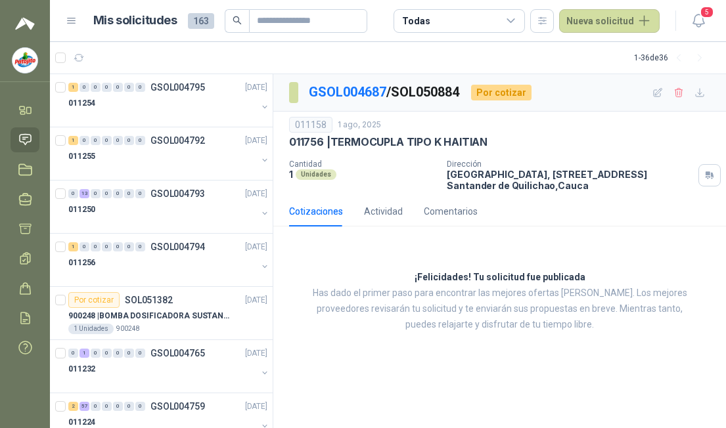
scroll to position [4028, 0]
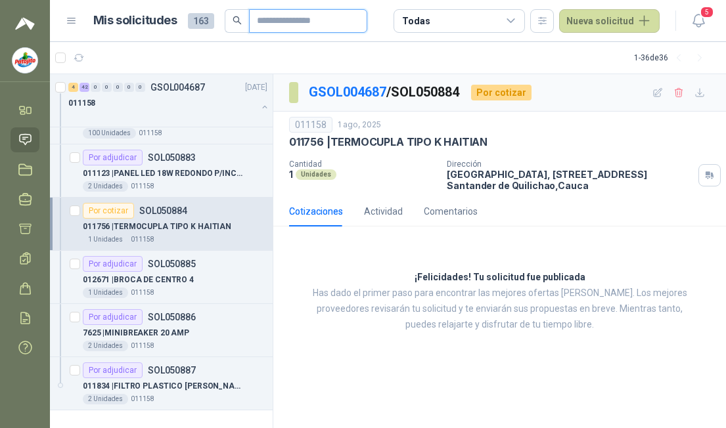
click at [277, 16] on input "text" at bounding box center [303, 21] width 92 height 22
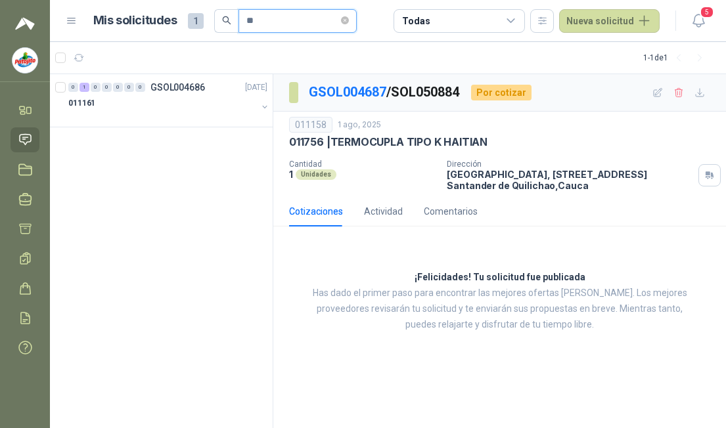
type input "*"
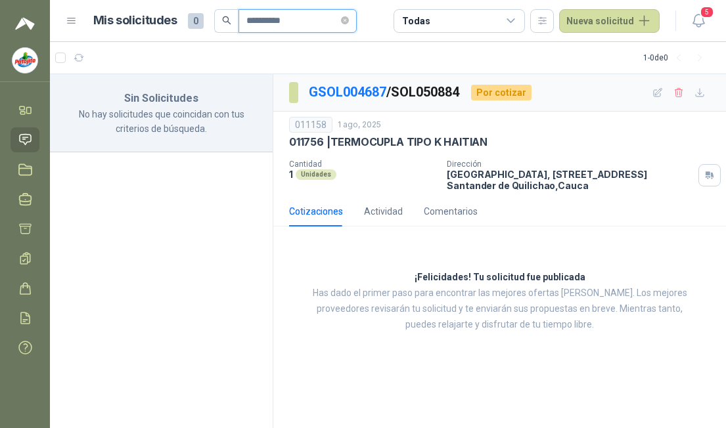
type input "**********"
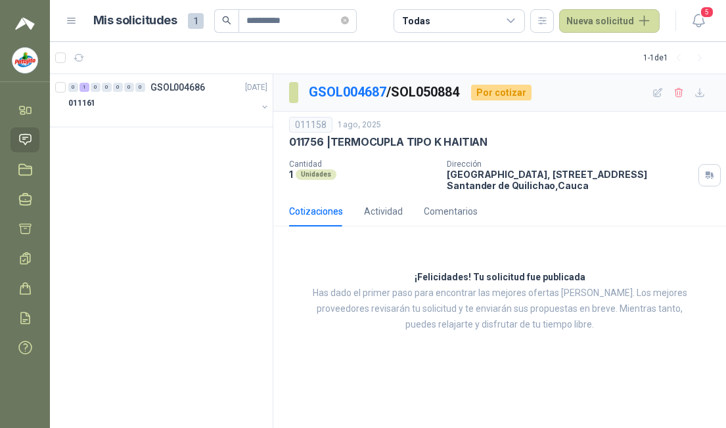
click at [99, 104] on div "011161" at bounding box center [162, 103] width 189 height 16
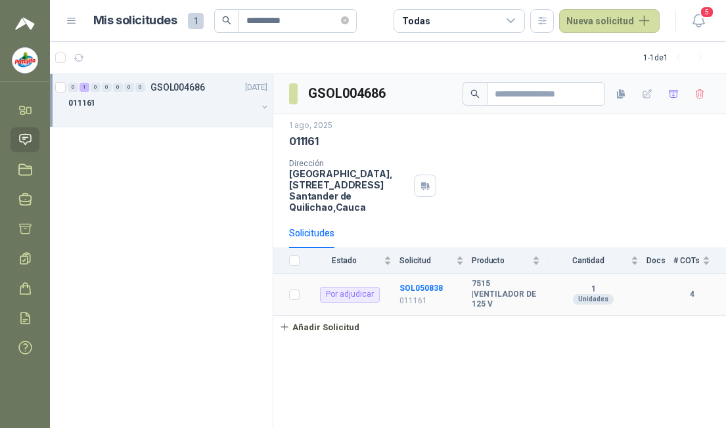
click at [432, 287] on b "SOL050838" at bounding box center [420, 288] width 43 height 9
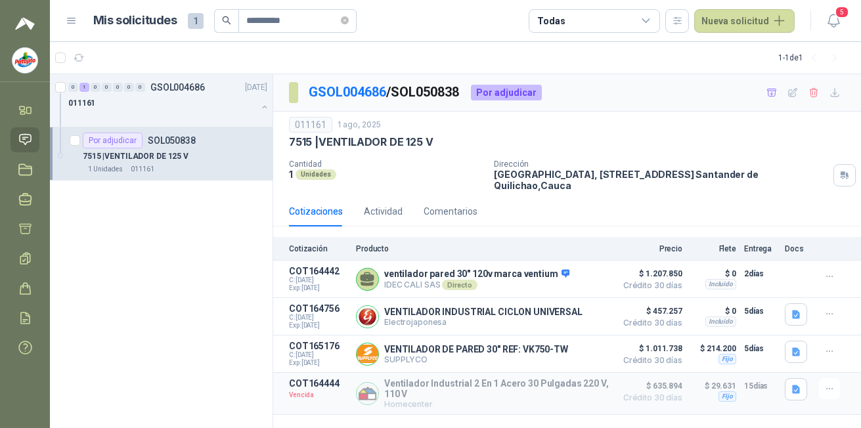
click at [725, 398] on div "Fijo" at bounding box center [728, 397] width 18 height 11
click at [725, 392] on article "COT164444 Vencida Ventilador Industrial 2 En 1 Acero 30 Pulgadas 220 V, 110 V H…" at bounding box center [567, 394] width 588 height 42
click at [0, 0] on button "Detalles" at bounding box center [0, 0] width 0 height 0
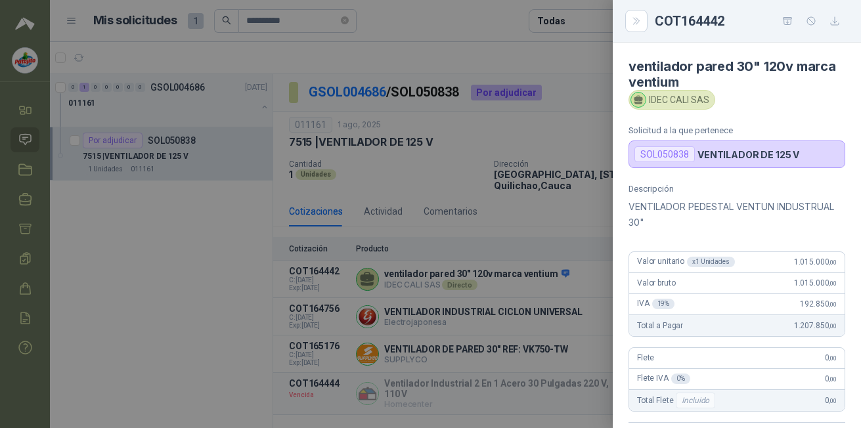
click at [631, 22] on icon "Close" at bounding box center [636, 21] width 11 height 11
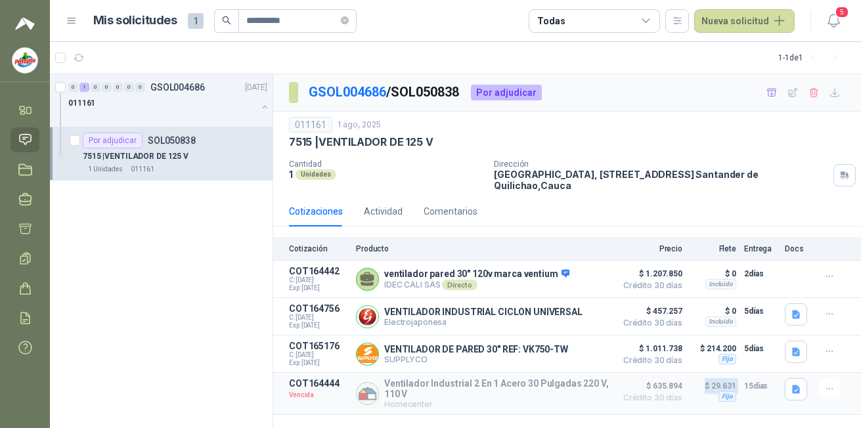
click at [459, 312] on p "VENTILADOR INDUSTRIAL CICLON UNIVERSAL" at bounding box center [483, 312] width 198 height 11
click at [507, 320] on p "Electrojaponesa" at bounding box center [483, 322] width 198 height 10
click at [0, 0] on button "Detalles" at bounding box center [0, 0] width 0 height 0
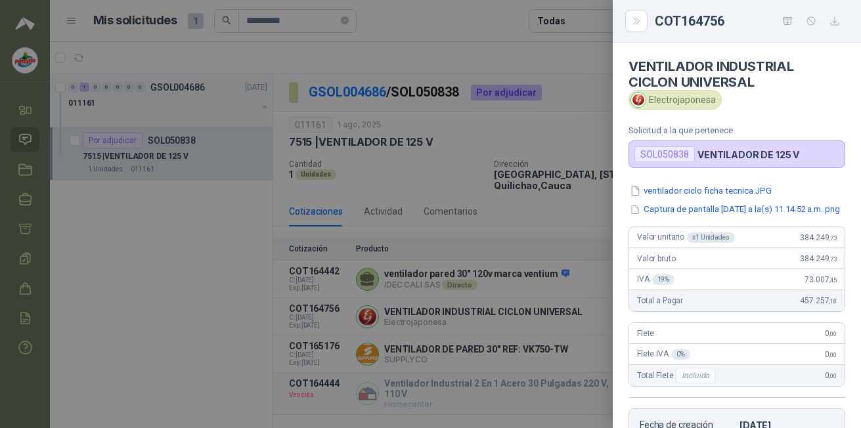
click at [725, 210] on button "Captura de pantalla [DATE] a la(s) 11.14.52 a.m..png" at bounding box center [735, 210] width 213 height 14
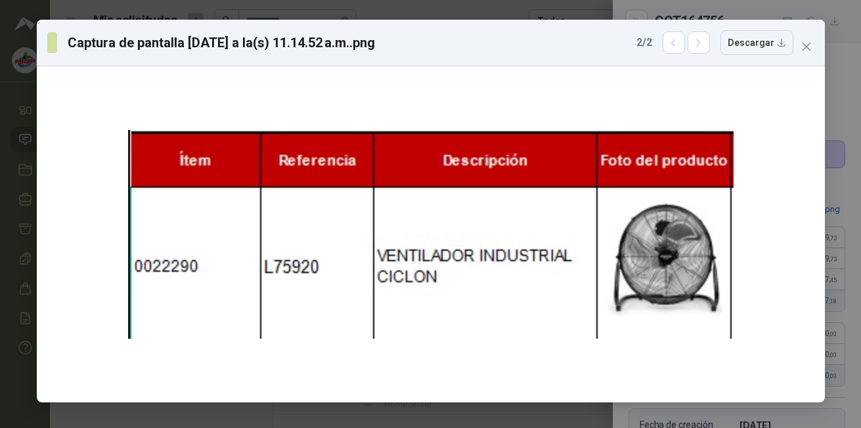
click at [725, 48] on icon "close" at bounding box center [807, 46] width 11 height 11
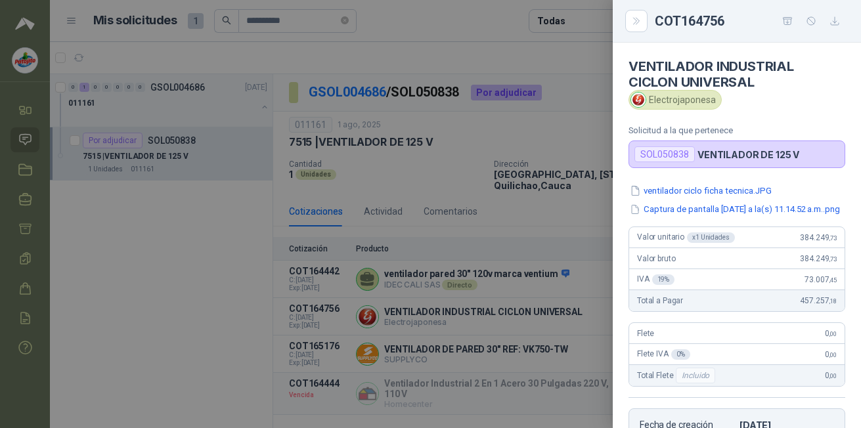
click at [639, 26] on icon "Close" at bounding box center [636, 21] width 11 height 11
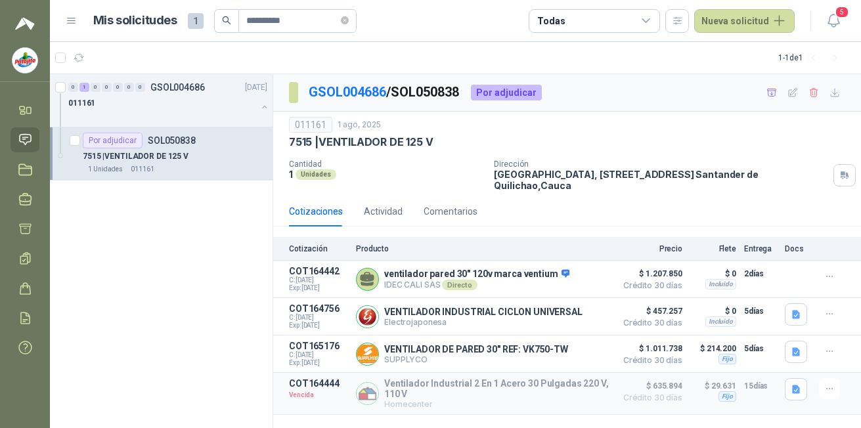
click at [0, 0] on button "Detalles" at bounding box center [0, 0] width 0 height 0
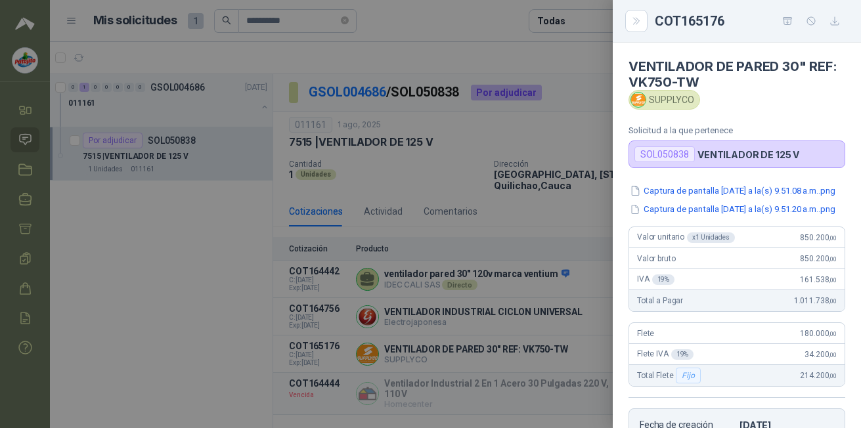
click at [721, 191] on button "Captura de pantalla [DATE] a la(s) 9.51.08 a.m..png" at bounding box center [733, 191] width 208 height 14
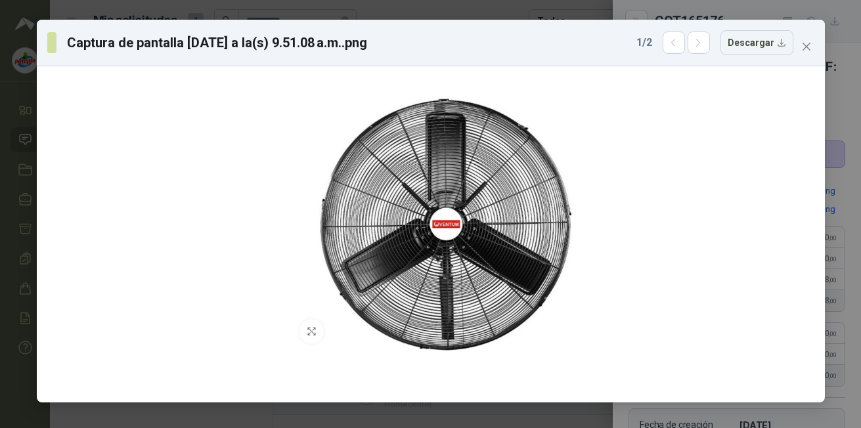
click at [725, 46] on span "Close" at bounding box center [806, 46] width 21 height 11
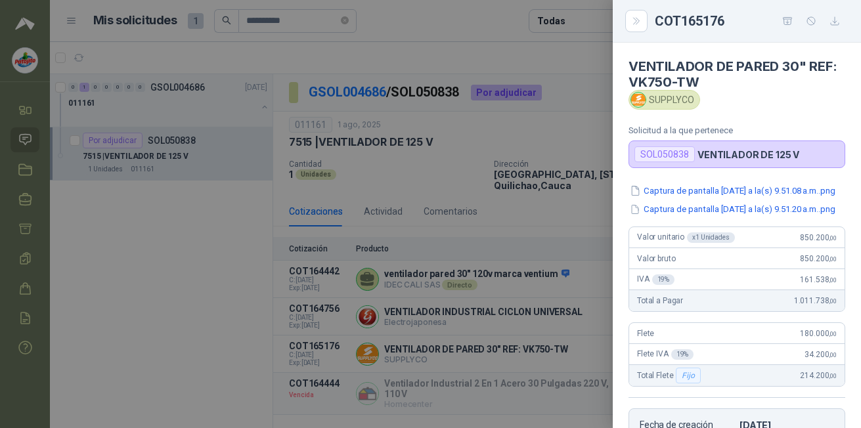
click at [639, 18] on icon "Close" at bounding box center [636, 21] width 11 height 11
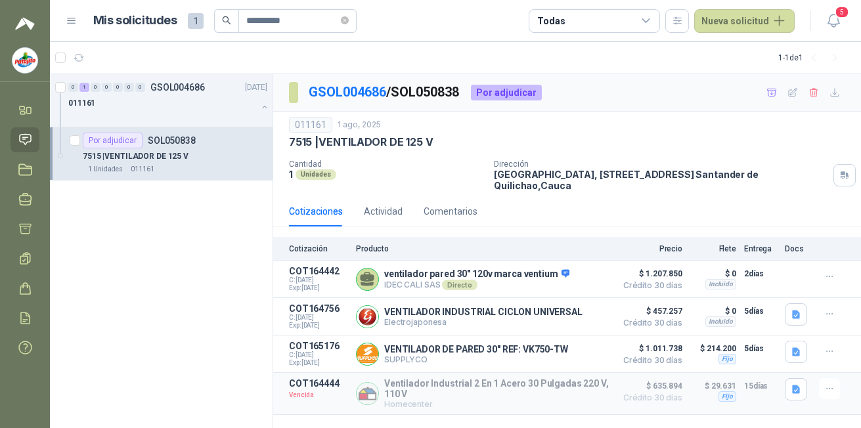
click at [0, 0] on button "Detalles" at bounding box center [0, 0] width 0 height 0
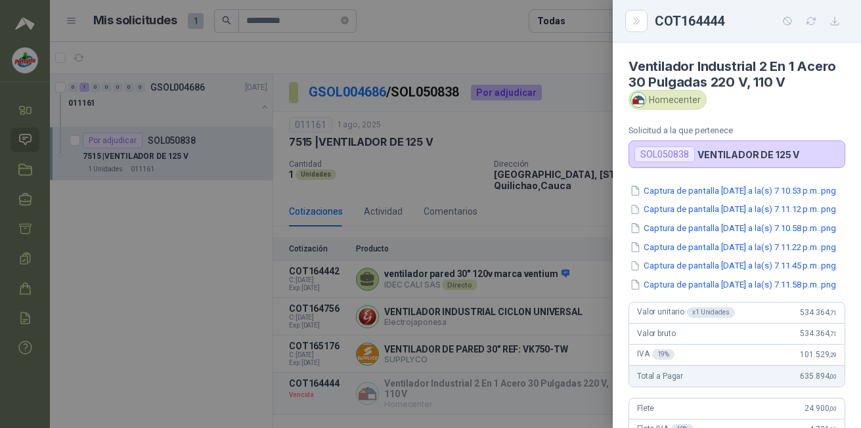
click at [677, 235] on button "Captura de pantalla [DATE] a la(s) 7.10.58 p.m..png" at bounding box center [733, 228] width 209 height 14
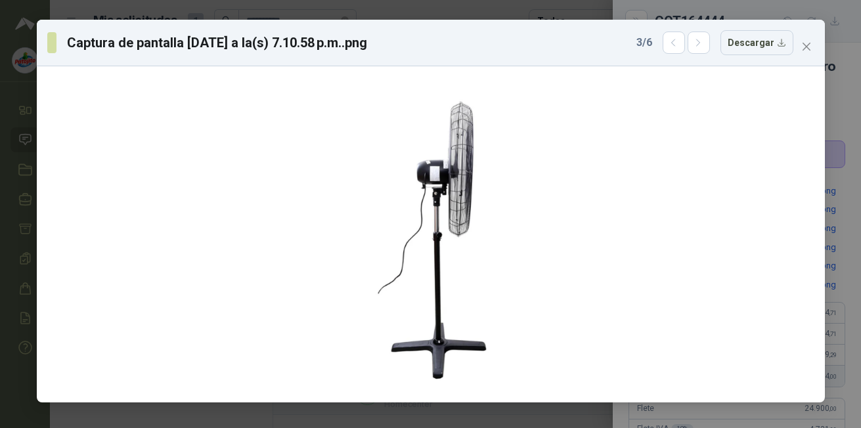
click at [704, 43] on icon "button" at bounding box center [698, 42] width 11 height 11
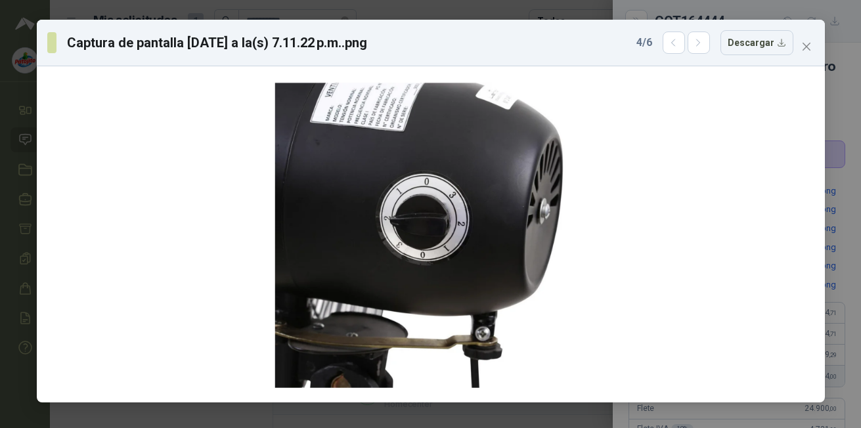
click at [652, 43] on span "4 / 6" at bounding box center [645, 43] width 16 height 16
click at [700, 43] on icon "button" at bounding box center [698, 42] width 3 height 7
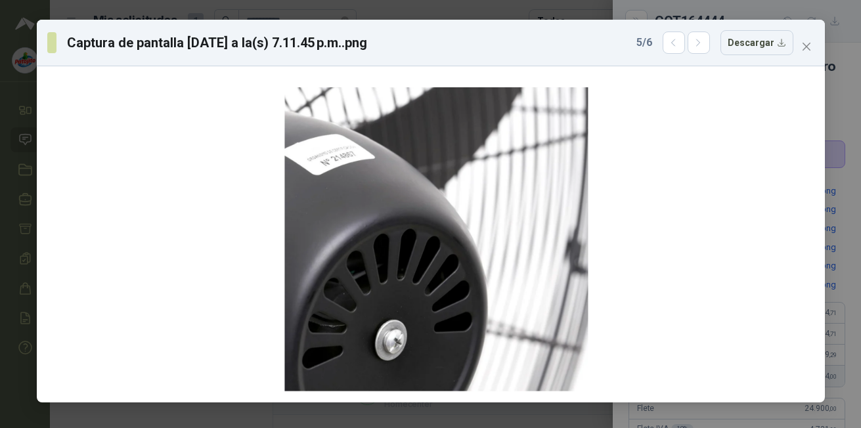
click at [701, 43] on icon "button" at bounding box center [698, 42] width 11 height 11
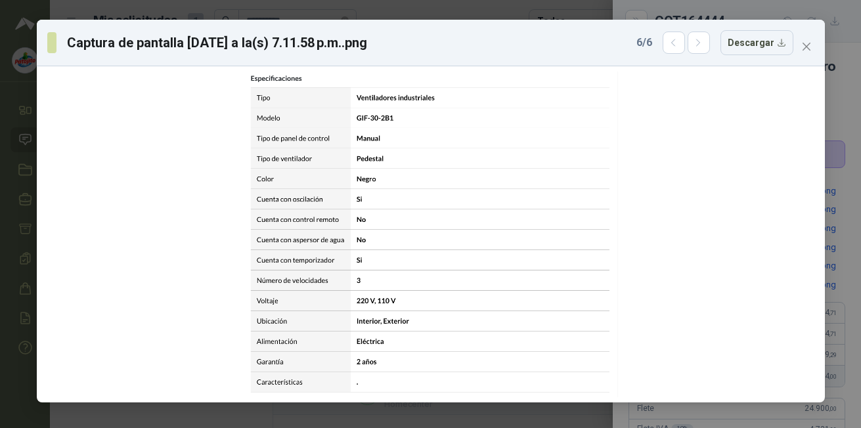
click at [725, 52] on button "Close" at bounding box center [806, 46] width 21 height 21
